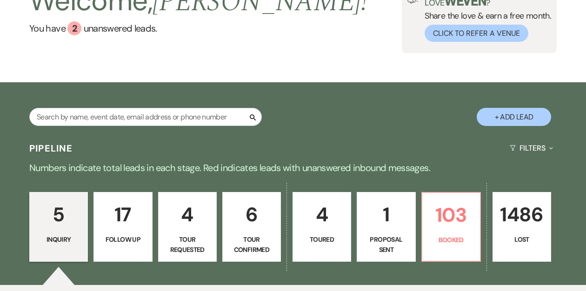
scroll to position [73, 0]
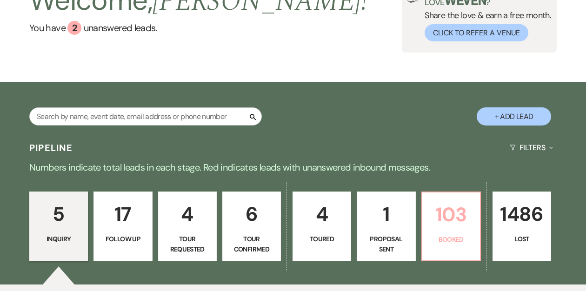
click at [459, 216] on p "103" at bounding box center [451, 214] width 47 height 31
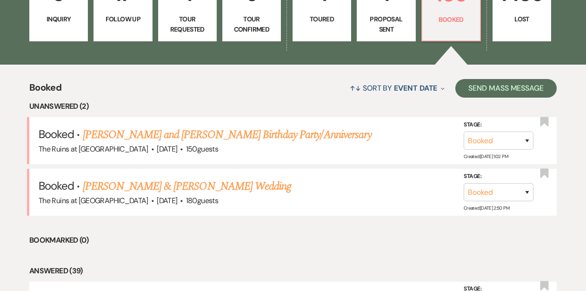
scroll to position [293, 0]
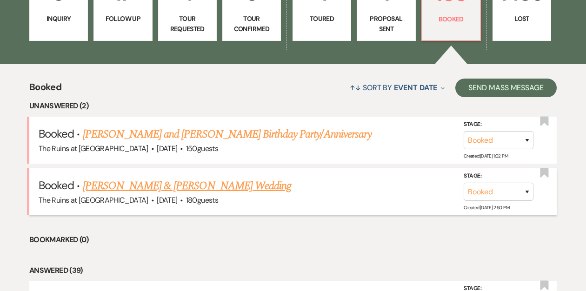
click at [223, 183] on link "[PERSON_NAME] & [PERSON_NAME] Wedding" at bounding box center [187, 186] width 208 height 17
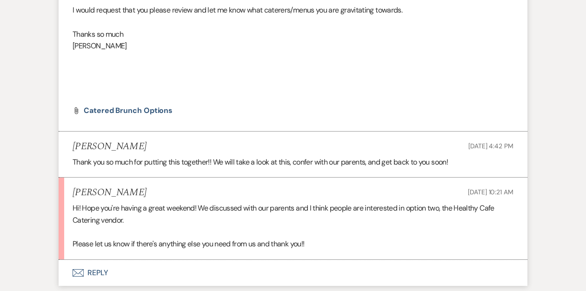
scroll to position [391, 0]
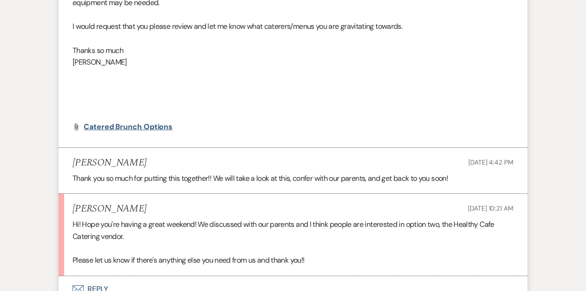
click at [153, 127] on span "Catered Brunch Options" at bounding box center [128, 127] width 89 height 10
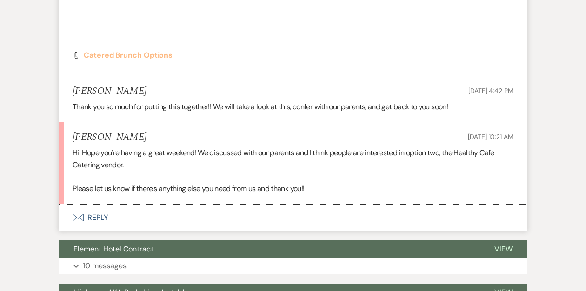
scroll to position [463, 0]
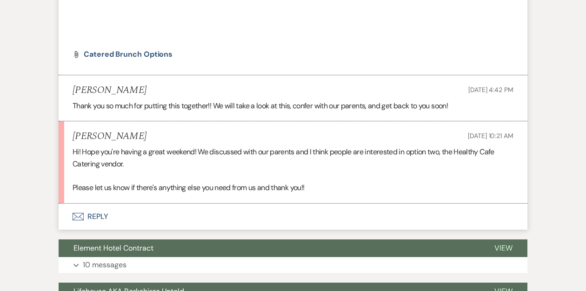
click at [94, 214] on button "Envelope Reply" at bounding box center [293, 217] width 469 height 26
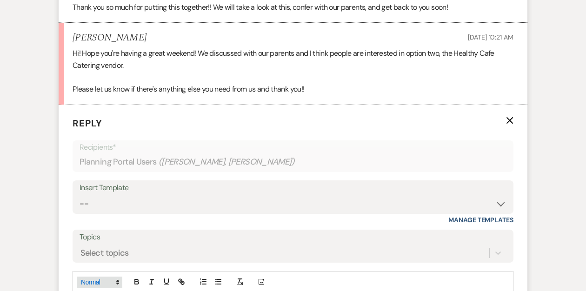
scroll to position [617, 0]
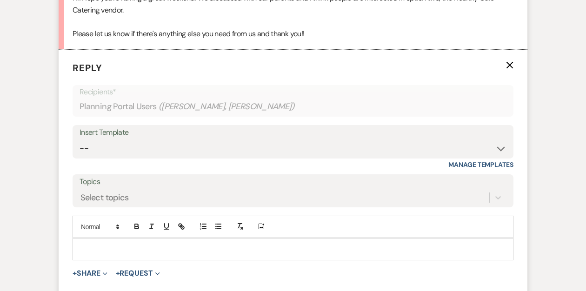
click at [105, 243] on div at bounding box center [293, 249] width 440 height 21
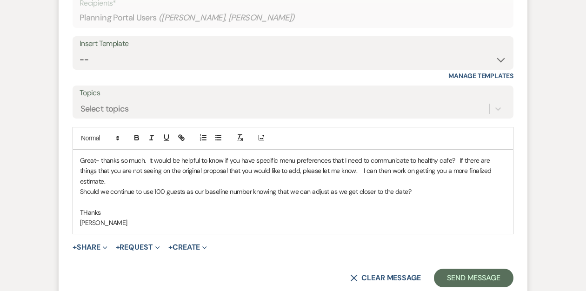
scroll to position [712, 0]
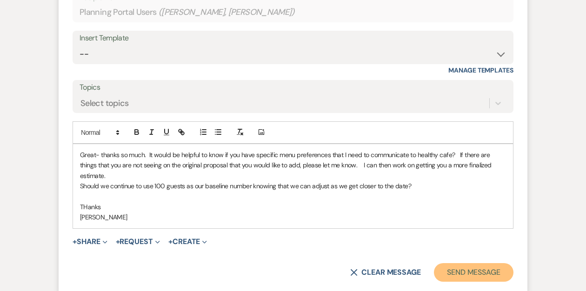
click at [471, 263] on button "Send Message" at bounding box center [474, 272] width 80 height 19
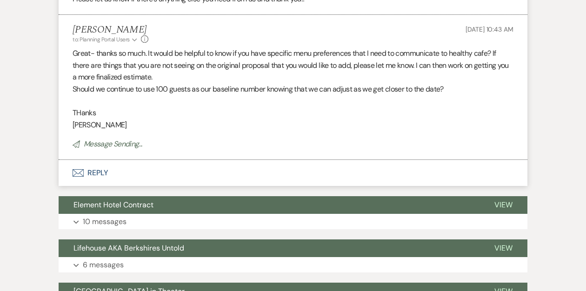
scroll to position [363, 0]
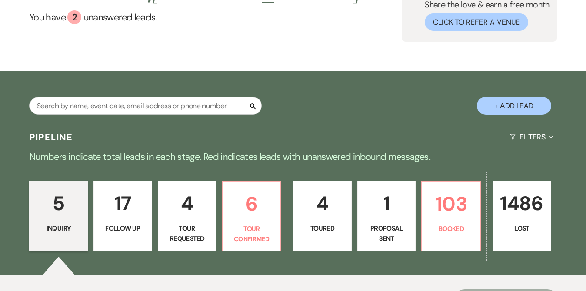
scroll to position [95, 0]
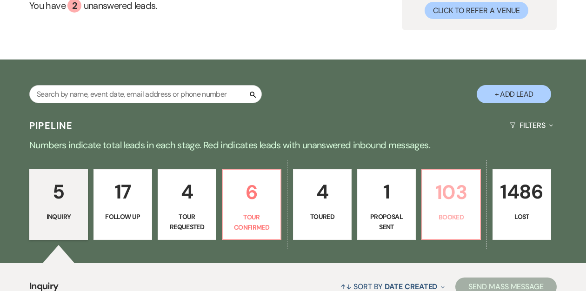
click at [441, 207] on p "103" at bounding box center [451, 192] width 47 height 31
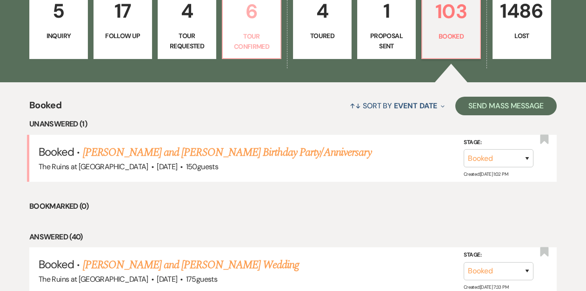
click at [245, 33] on p "Tour Confirmed" at bounding box center [251, 41] width 47 height 21
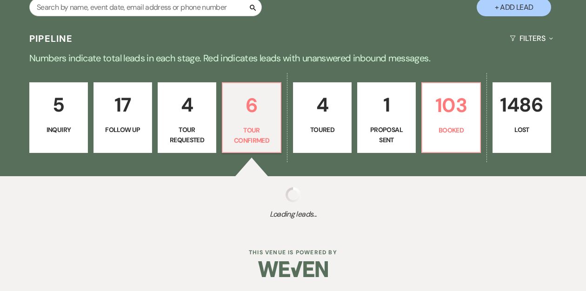
select select "4"
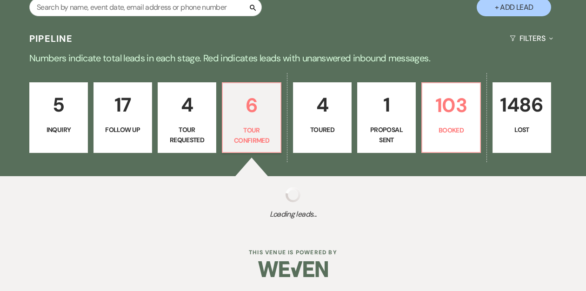
select select "4"
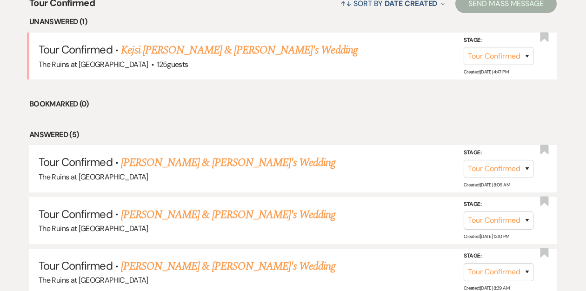
scroll to position [396, 0]
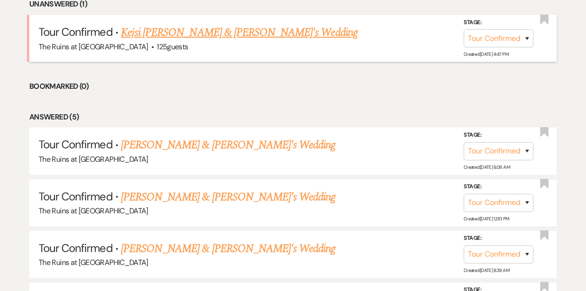
click at [213, 34] on link "Kejsi Kaca & Nick Zorbs's Wedding" at bounding box center [239, 32] width 237 height 17
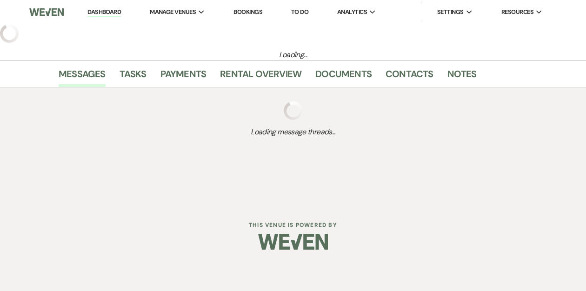
select select "4"
select select "6"
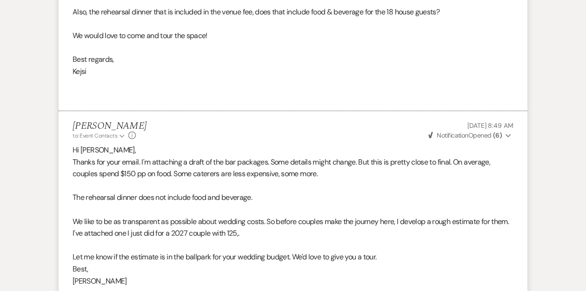
scroll to position [931, 0]
